Goal: Information Seeking & Learning: Learn about a topic

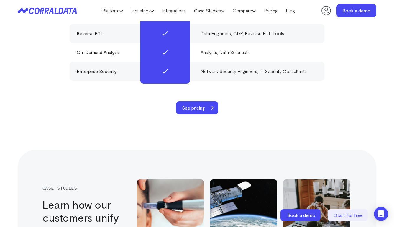
scroll to position [1709, 0]
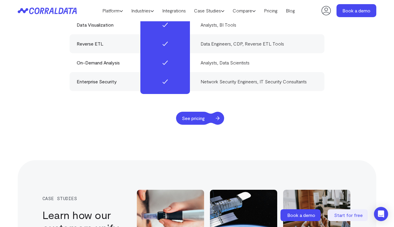
click at [197, 112] on span "See pricing" at bounding box center [193, 118] width 35 height 13
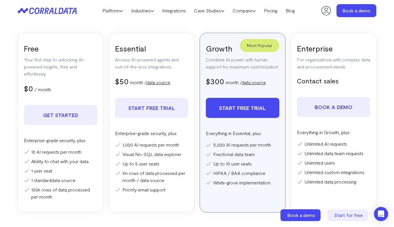
scroll to position [115, 0]
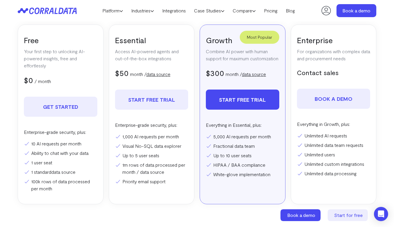
click at [156, 74] on link "data source" at bounding box center [158, 74] width 24 height 6
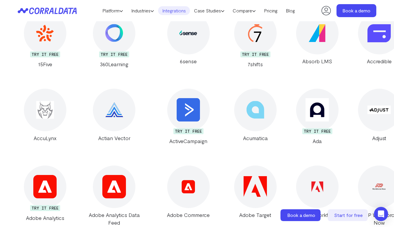
scroll to position [182, 0]
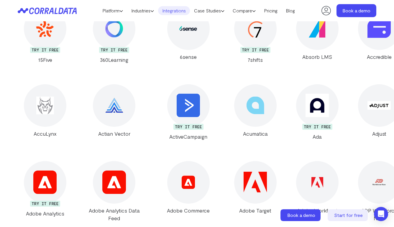
click at [109, 113] on div at bounding box center [114, 105] width 43 height 43
